Goal: Subscribe to service/newsletter

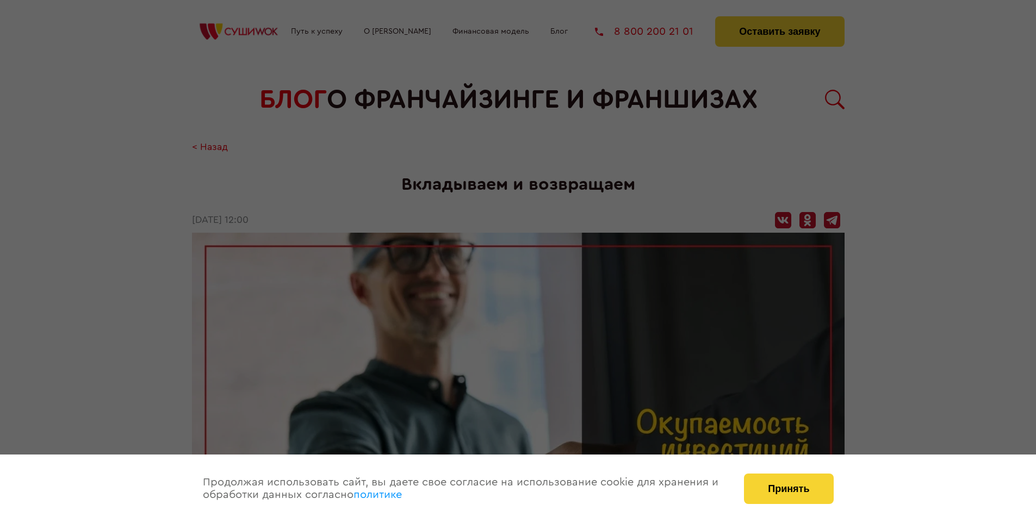
scroll to position [1045, 0]
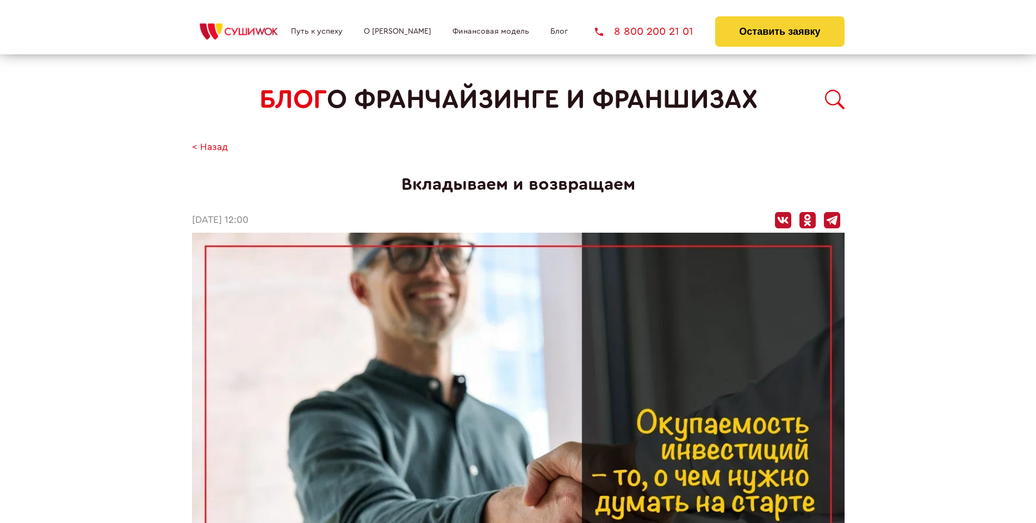
scroll to position [1045, 0]
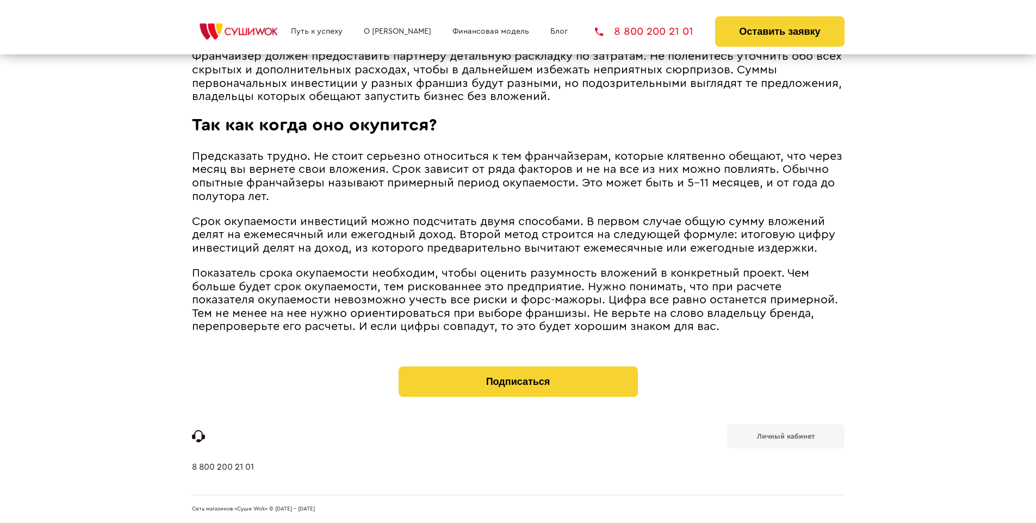
click at [786, 435] on b "Личный кабинет" at bounding box center [786, 436] width 58 height 7
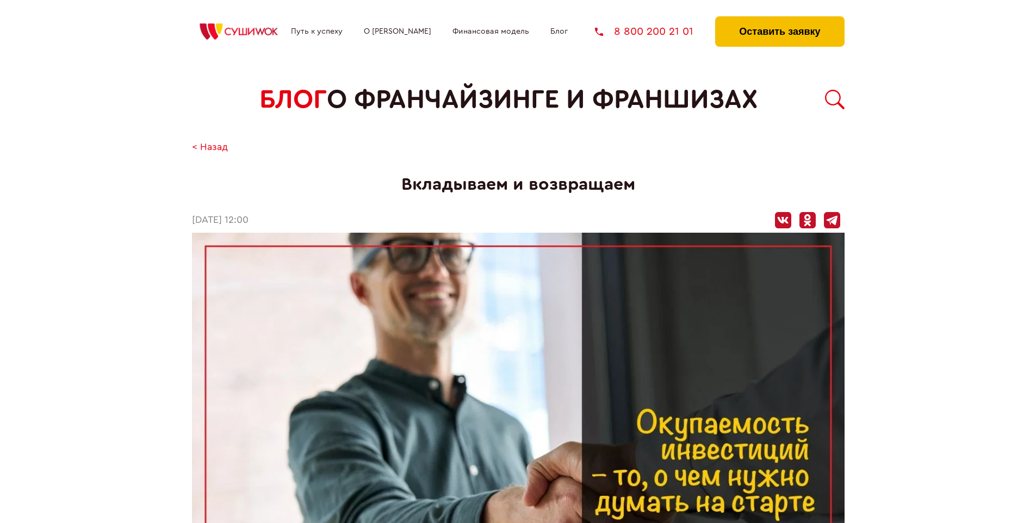
click at [780, 19] on button "Оставить заявку" at bounding box center [779, 31] width 129 height 30
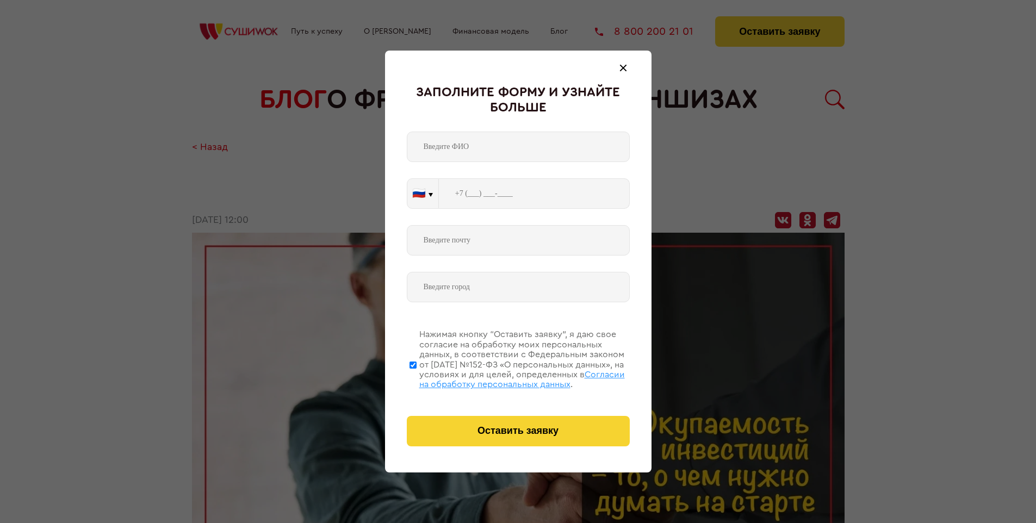
click at [504, 378] on span "Согласии на обработку персональных данных" at bounding box center [522, 380] width 206 height 18
click at [417, 378] on input "Нажимая кнопку “Оставить заявку”, я даю свое согласие на обработку моих персона…" at bounding box center [413, 365] width 7 height 87
checkbox input "false"
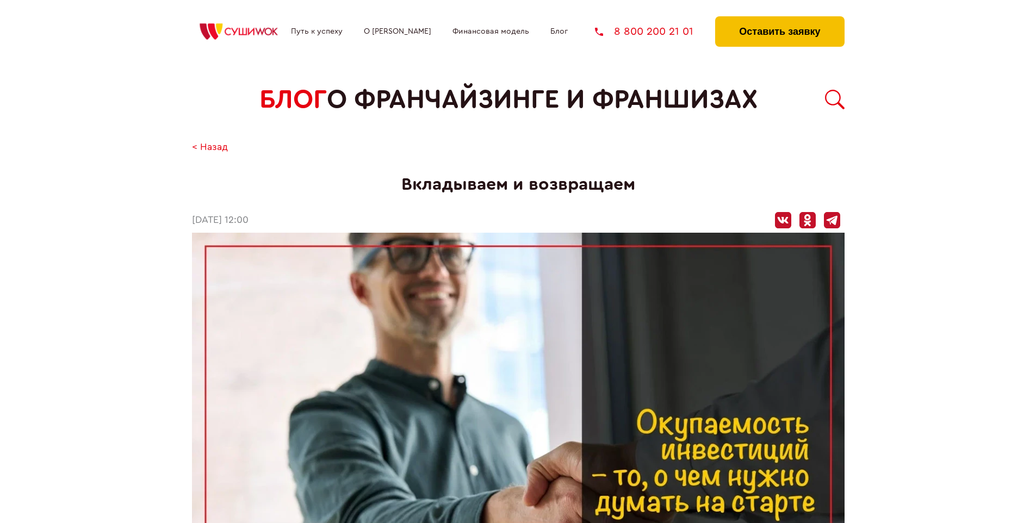
click at [780, 19] on button "Оставить заявку" at bounding box center [779, 31] width 129 height 30
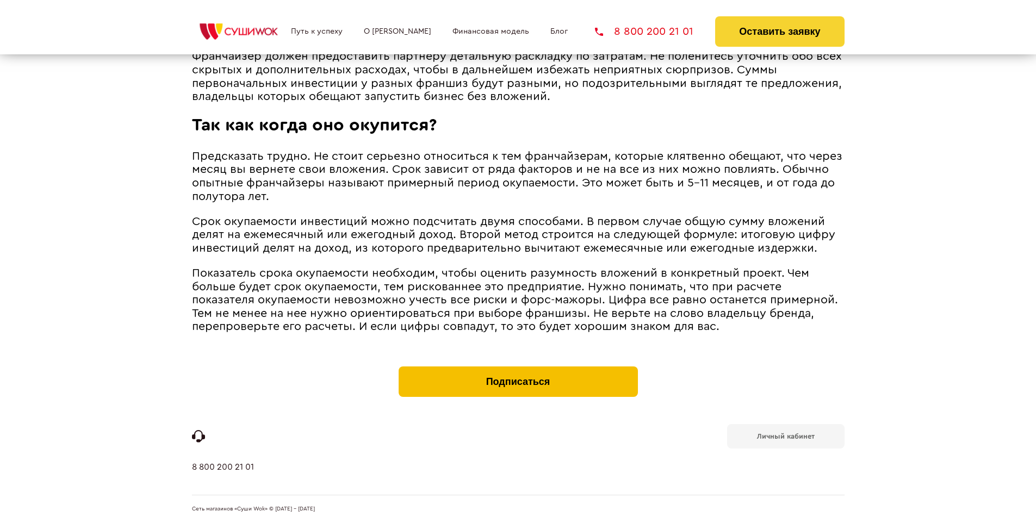
click at [518, 369] on button "Подписаться" at bounding box center [518, 382] width 239 height 30
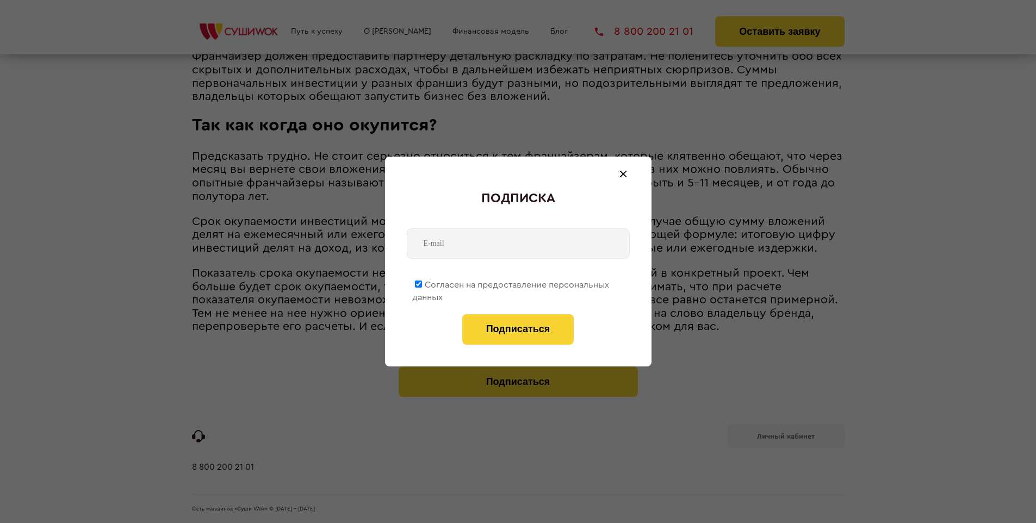
click at [511, 283] on span "Согласен на предоставление персональных данных" at bounding box center [510, 291] width 197 height 21
click at [422, 283] on input "Согласен на предоставление персональных данных" at bounding box center [418, 284] width 7 height 7
checkbox input "false"
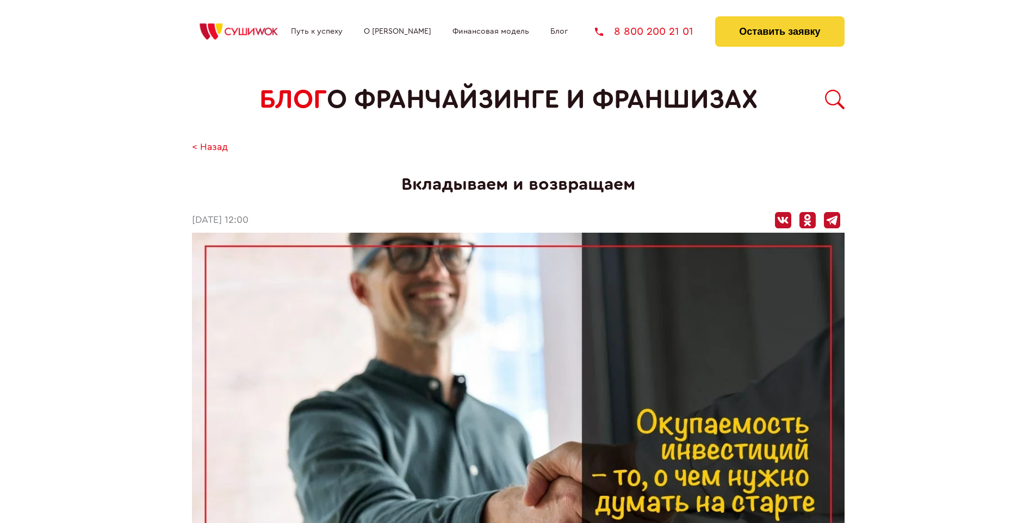
scroll to position [1045, 0]
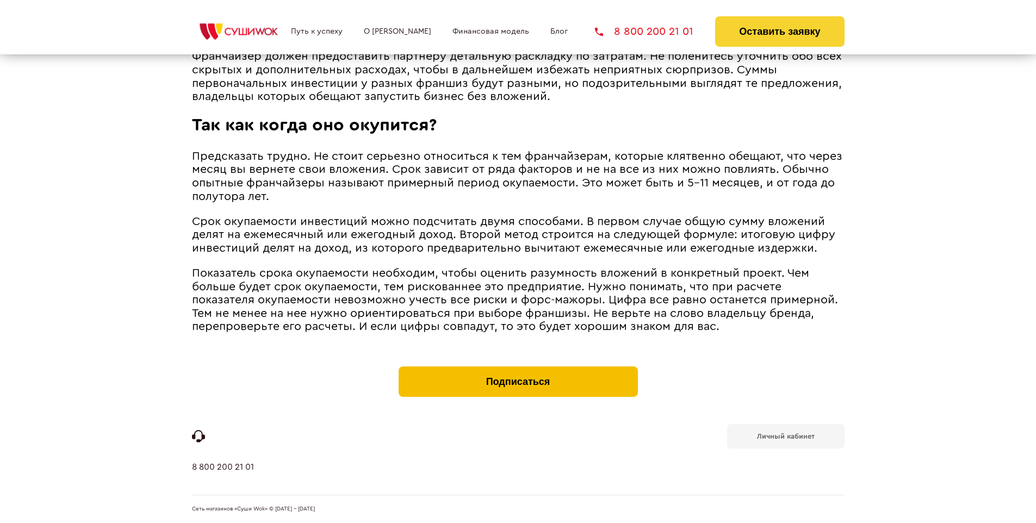
click at [518, 369] on button "Подписаться" at bounding box center [518, 382] width 239 height 30
